Goal: Information Seeking & Learning: Learn about a topic

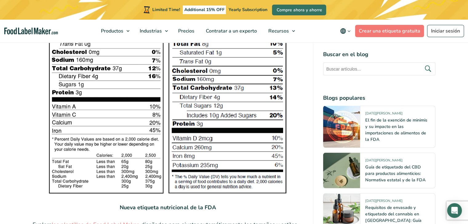
scroll to position [1171, 0]
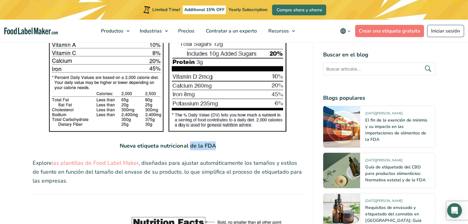
drag, startPoint x: 189, startPoint y: 133, endPoint x: 225, endPoint y: 137, distance: 35.9
click at [225, 142] on p "Nueva etiqueta nutricional de la FDA" at bounding box center [168, 146] width 271 height 9
click at [161, 159] on p "Explore las plantillas de Food Label Maker , diseñadas para ajustar automáticam…" at bounding box center [168, 172] width 271 height 26
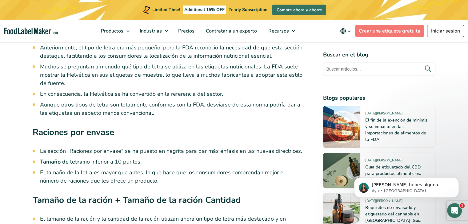
scroll to position [1602, 0]
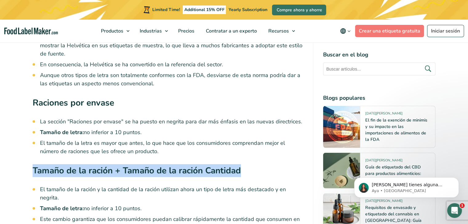
drag, startPoint x: 242, startPoint y: 162, endPoint x: 31, endPoint y: 161, distance: 211.0
click at [31, 161] on div "La etiqueta de información nutricional de los alimentos es un recurso fundament…" at bounding box center [234, 219] width 412 height 3135
click at [46, 165] on strong "Tamaño de la ración + Tamaño de la ración Cantidad" at bounding box center [137, 171] width 208 height 12
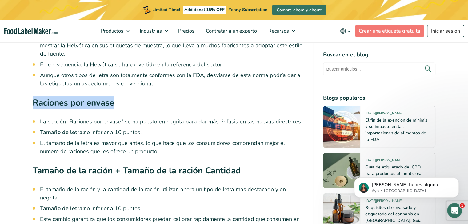
drag, startPoint x: 118, startPoint y: 88, endPoint x: 30, endPoint y: 86, distance: 88.6
click at [30, 86] on div "La etiqueta de información nutricional de los alimentos es un recurso fundament…" at bounding box center [234, 219] width 412 height 3135
click at [106, 97] on strong "Raciones por envase" at bounding box center [73, 103] width 81 height 12
drag, startPoint x: 113, startPoint y: 92, endPoint x: 120, endPoint y: 105, distance: 15.3
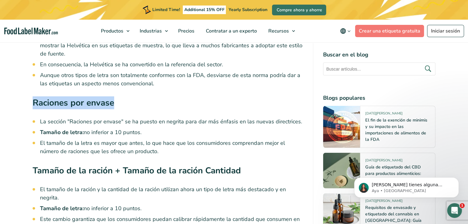
click at [30, 92] on div "La etiqueta de información nutricional de los alimentos es un recurso fundament…" at bounding box center [234, 219] width 412 height 3135
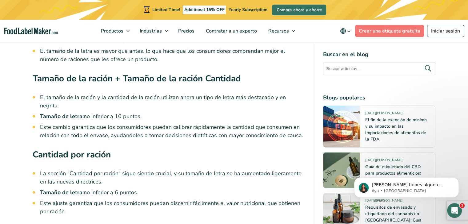
scroll to position [1725, 0]
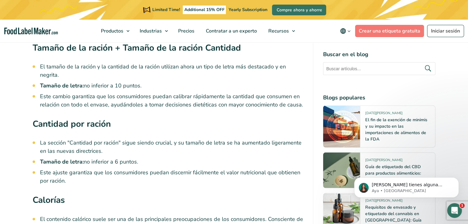
drag, startPoint x: 122, startPoint y: 136, endPoint x: 83, endPoint y: 143, distance: 39.6
click at [83, 143] on ul "La sección "Cantidad por ración" sigue siendo crucial, y su tamaño de letra se …" at bounding box center [171, 162] width 263 height 46
click at [99, 158] on li "Tamaño de letra: no inferior a 6 puntos." at bounding box center [171, 162] width 263 height 8
drag, startPoint x: 135, startPoint y: 143, endPoint x: 90, endPoint y: 142, distance: 44.6
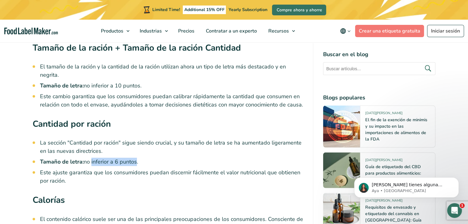
click at [90, 158] on li "Tamaño de letra: no inferior a 6 puntos." at bounding box center [171, 162] width 263 height 8
click at [103, 169] on li "Este ajuste garantiza que los consumidores puedan discernir fácilmente el valor…" at bounding box center [171, 177] width 263 height 17
drag, startPoint x: 140, startPoint y: 144, endPoint x: 85, endPoint y: 140, distance: 55.5
click at [85, 158] on li "Tamaño de letra: no inferior a 6 puntos." at bounding box center [171, 162] width 263 height 8
click at [89, 169] on li "Este ajuste garantiza que los consumidores puedan discernir fácilmente el valor…" at bounding box center [171, 177] width 263 height 17
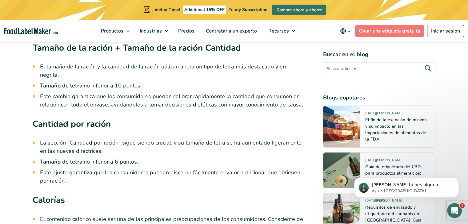
click at [89, 169] on li "Este ajuste garantiza que los consumidores puedan discernir fácilmente el valor…" at bounding box center [171, 177] width 263 height 17
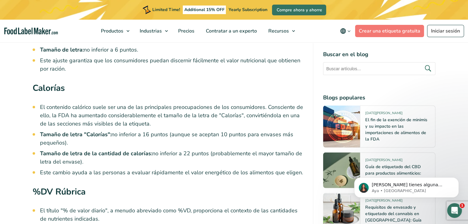
scroll to position [1848, 0]
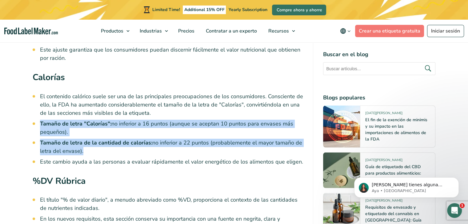
drag, startPoint x: 87, startPoint y: 132, endPoint x: 40, endPoint y: 99, distance: 57.8
click at [40, 99] on ul "El contenido calórico suele ser una de las principales preocupaciones de los co…" at bounding box center [171, 130] width 263 height 74
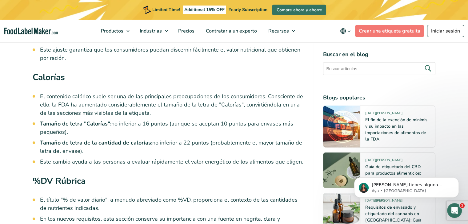
drag, startPoint x: 74, startPoint y: 88, endPoint x: 79, endPoint y: 90, distance: 6.3
click at [74, 93] on li "El contenido calórico suele ser una de las principales preocupaciones de los co…" at bounding box center [171, 105] width 263 height 25
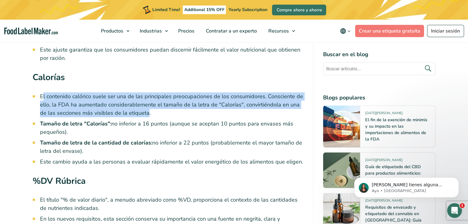
drag, startPoint x: 147, startPoint y: 95, endPoint x: 41, endPoint y: 78, distance: 108.1
click at [41, 93] on li "El contenido calórico suele ser una de las principales preocupaciones de los co…" at bounding box center [171, 105] width 263 height 25
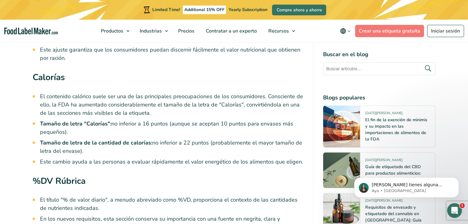
click at [113, 139] on strong "Tamaño de letra de la cantidad de calorías:" at bounding box center [96, 142] width 112 height 7
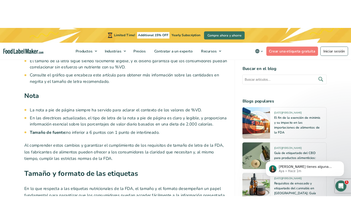
scroll to position [2091, 0]
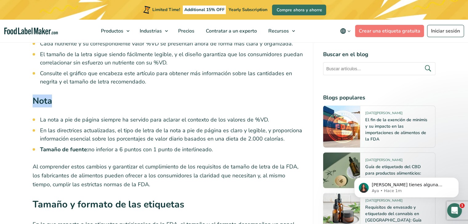
drag, startPoint x: 63, startPoint y: 84, endPoint x: 28, endPoint y: 82, distance: 35.1
click at [52, 127] on li "En las directrices actualizadas, el tipo de letra de la nota a pie de página es…" at bounding box center [171, 135] width 263 height 17
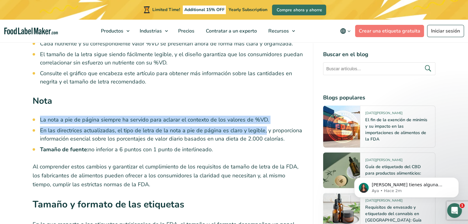
drag, startPoint x: 39, startPoint y: 97, endPoint x: 262, endPoint y: 105, distance: 222.8
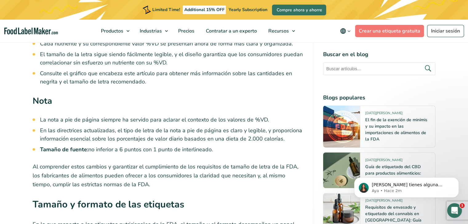
drag, startPoint x: 242, startPoint y: 121, endPoint x: 143, endPoint y: 125, distance: 99.1
click at [238, 127] on li "En las directrices actualizadas, el tipo de letra de la nota a pie de página es…" at bounding box center [171, 135] width 263 height 17
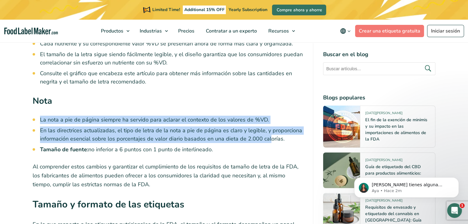
drag, startPoint x: 40, startPoint y: 98, endPoint x: 268, endPoint y: 116, distance: 228.9
click at [268, 116] on ul "La nota a pie de página siempre ha servido para aclarar el contexto de los valo…" at bounding box center [171, 135] width 263 height 38
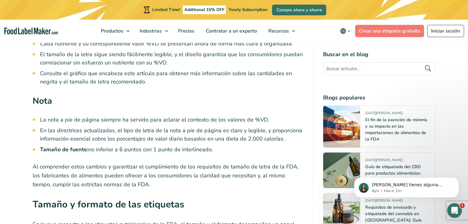
click at [254, 146] on li "Tamaño de fuente: no inferior a 6 puntos con 1 punto de interlineado." at bounding box center [171, 150] width 263 height 8
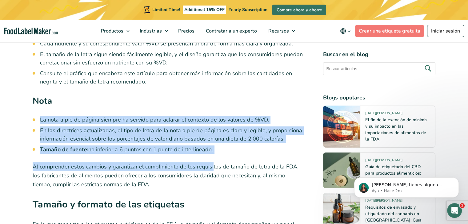
drag, startPoint x: 211, startPoint y: 136, endPoint x: 128, endPoint y: 86, distance: 96.8
click at [128, 116] on li "La nota a pie de página siempre ha servido para aclarar el contexto de los valo…" at bounding box center [171, 120] width 263 height 8
click at [127, 127] on li "En las directrices actualizadas, el tipo de letra de la nota a pie de página es…" at bounding box center [171, 135] width 263 height 17
click at [123, 127] on li "En las directrices actualizadas, el tipo de letra de la nota a pie de página es…" at bounding box center [171, 135] width 263 height 17
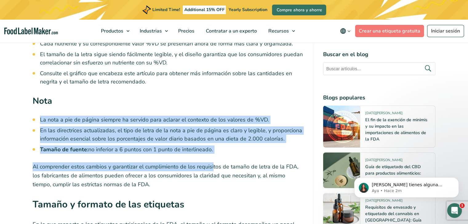
click at [119, 127] on li "En las directrices actualizadas, el tipo de letra de la nota a pie de página es…" at bounding box center [171, 135] width 263 height 17
click at [117, 127] on li "En las directrices actualizadas, el tipo de letra de la nota a pie de página es…" at bounding box center [171, 135] width 263 height 17
drag, startPoint x: 126, startPoint y: 111, endPoint x: 131, endPoint y: 110, distance: 4.6
click at [139, 95] on h3 "Nota" at bounding box center [168, 103] width 271 height 16
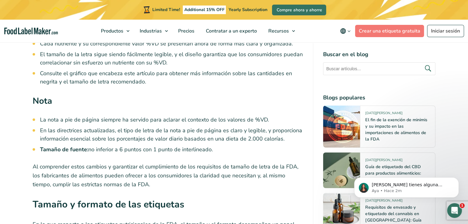
click at [133, 70] on li "Consulte el gráfico que encabeza este artículo para obtener más información sob…" at bounding box center [171, 78] width 263 height 17
click at [149, 95] on h3 "Nota" at bounding box center [168, 103] width 271 height 16
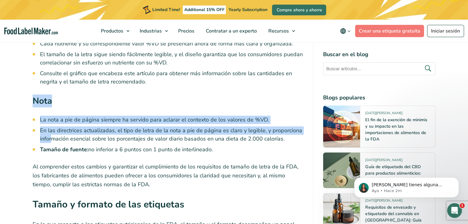
drag, startPoint x: 28, startPoint y: 79, endPoint x: 53, endPoint y: 117, distance: 45.4
click at [60, 127] on li "En las directrices actualizadas, el tipo de letra de la nota a pie de página es…" at bounding box center [171, 135] width 263 height 17
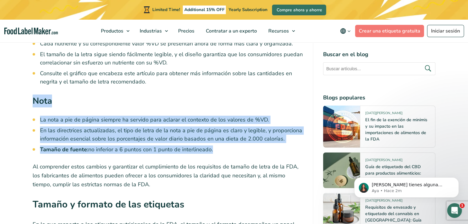
drag, startPoint x: 34, startPoint y: 80, endPoint x: 217, endPoint y: 134, distance: 191.1
click at [177, 116] on li "La nota a pie de página siempre ha servido para aclarar el contexto de los valo…" at bounding box center [171, 120] width 263 height 8
click at [175, 127] on li "En las directrices actualizadas, el tipo de letra de la nota a pie de página es…" at bounding box center [171, 135] width 263 height 17
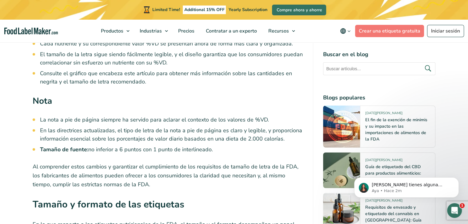
click at [175, 116] on li "La nota a pie de página siempre ha servido para aclarar el contexto de los valo…" at bounding box center [171, 120] width 263 height 8
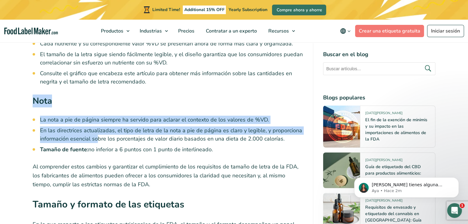
drag, startPoint x: 35, startPoint y: 82, endPoint x: 99, endPoint y: 118, distance: 73.2
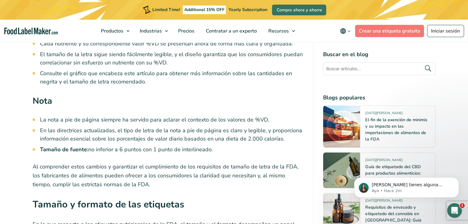
click at [156, 127] on li "En las directrices actualizadas, el tipo de letra de la nota a pie de página es…" at bounding box center [171, 135] width 263 height 17
drag, startPoint x: 50, startPoint y: 97, endPoint x: 35, endPoint y: 95, distance: 14.9
click at [47, 116] on li "La nota a pie de página siempre ha servido para aclarar el contexto de los valo…" at bounding box center [171, 120] width 263 height 8
click at [37, 95] on strong "Nota" at bounding box center [42, 101] width 19 height 12
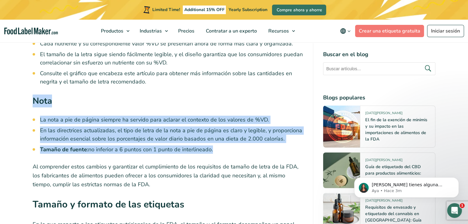
drag, startPoint x: 30, startPoint y: 79, endPoint x: 227, endPoint y: 127, distance: 202.4
drag, startPoint x: 171, startPoint y: 116, endPoint x: 126, endPoint y: 114, distance: 44.9
click at [171, 127] on li "En las directrices actualizadas, el tipo de letra de la nota a pie de página es…" at bounding box center [171, 135] width 263 height 17
drag, startPoint x: 121, startPoint y: 117, endPoint x: 117, endPoint y: 117, distance: 3.4
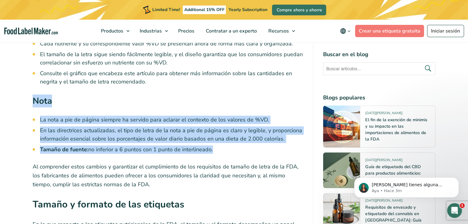
click at [120, 127] on li "En las directrices actualizadas, el tipo de letra de la nota a pie de página es…" at bounding box center [171, 135] width 263 height 17
click at [73, 116] on li "La nota a pie de página siempre ha servido para aclarar el contexto de los valo…" at bounding box center [171, 120] width 263 height 8
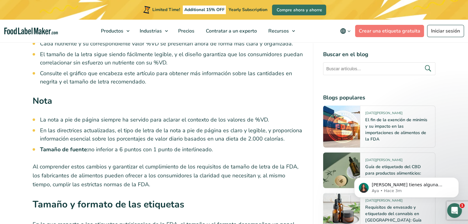
click at [73, 95] on h3 "Nota" at bounding box center [168, 103] width 271 height 16
drag, startPoint x: 36, startPoint y: 79, endPoint x: 56, endPoint y: 85, distance: 21.0
click at [56, 95] on h3 "Nota" at bounding box center [168, 103] width 271 height 16
click at [43, 95] on strong "Nota" at bounding box center [42, 101] width 19 height 12
drag, startPoint x: 32, startPoint y: 82, endPoint x: 44, endPoint y: 84, distance: 11.6
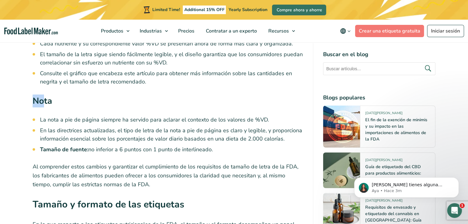
click at [44, 95] on strong "Nota" at bounding box center [42, 101] width 19 height 12
click at [57, 95] on h3 "Nota" at bounding box center [168, 103] width 271 height 16
drag, startPoint x: 51, startPoint y: 83, endPoint x: 44, endPoint y: 83, distance: 6.5
click at [44, 95] on strong "Nota" at bounding box center [42, 101] width 19 height 12
click at [43, 95] on strong "Nota" at bounding box center [42, 101] width 19 height 12
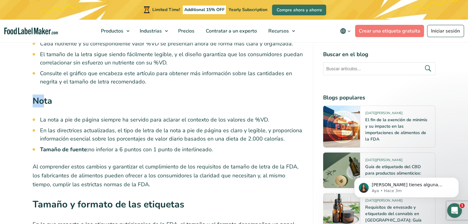
drag, startPoint x: 32, startPoint y: 80, endPoint x: 44, endPoint y: 81, distance: 11.8
click at [44, 95] on strong "Nota" at bounding box center [42, 101] width 19 height 12
click at [94, 95] on h3 "Nota" at bounding box center [168, 103] width 271 height 16
drag, startPoint x: 51, startPoint y: 81, endPoint x: 42, endPoint y: 81, distance: 9.2
click at [42, 95] on strong "Nota" at bounding box center [42, 101] width 19 height 12
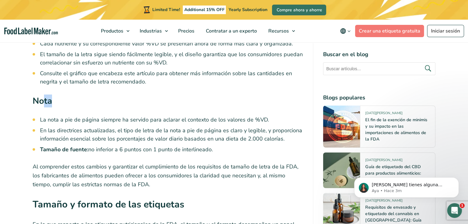
click at [53, 95] on h3 "Nota" at bounding box center [168, 103] width 271 height 16
drag, startPoint x: 52, startPoint y: 82, endPoint x: 44, endPoint y: 82, distance: 8.3
click at [44, 95] on h3 "Nota" at bounding box center [168, 103] width 271 height 16
click at [54, 95] on h3 "Nota" at bounding box center [168, 103] width 271 height 16
drag, startPoint x: 35, startPoint y: 81, endPoint x: 43, endPoint y: 81, distance: 8.0
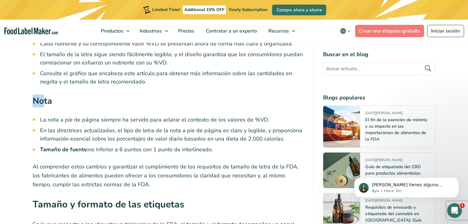
click at [43, 95] on strong "Nota" at bounding box center [42, 101] width 19 height 12
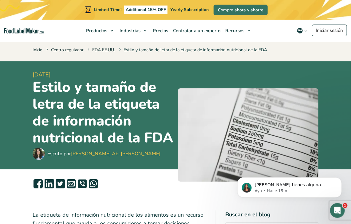
scroll to position [0, 0]
